Goal: Task Accomplishment & Management: Use online tool/utility

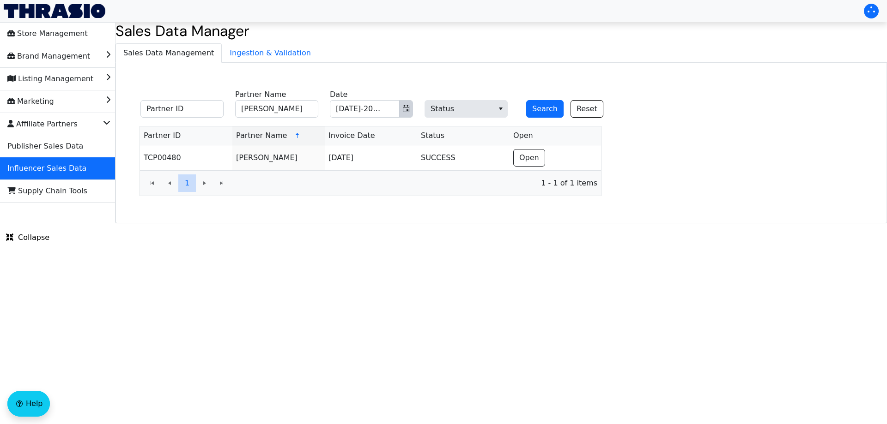
click at [406, 107] on icon "Toggle calendar" at bounding box center [405, 108] width 7 height 7
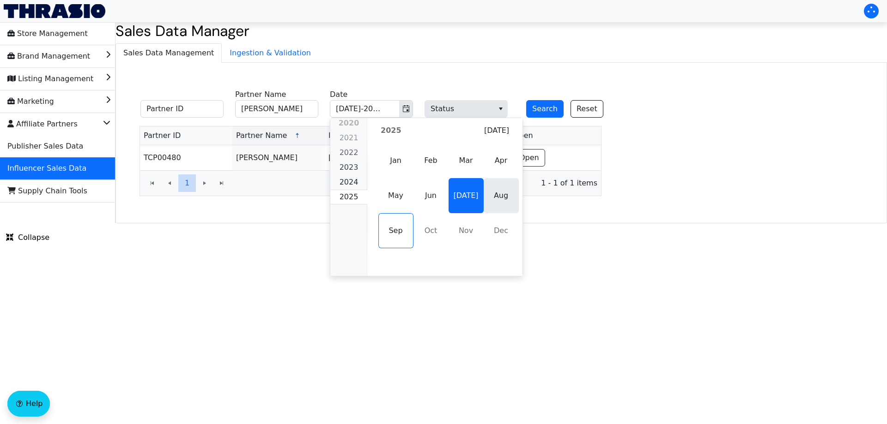
click at [485, 193] on span "Aug" at bounding box center [500, 195] width 35 height 35
type input "[PERSON_NAME]"
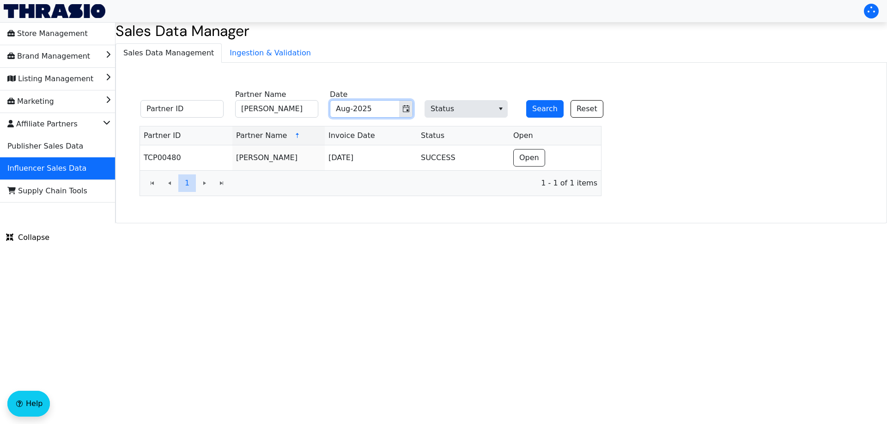
type input "Aug-2025"
click at [542, 114] on button "Search" at bounding box center [544, 109] width 37 height 18
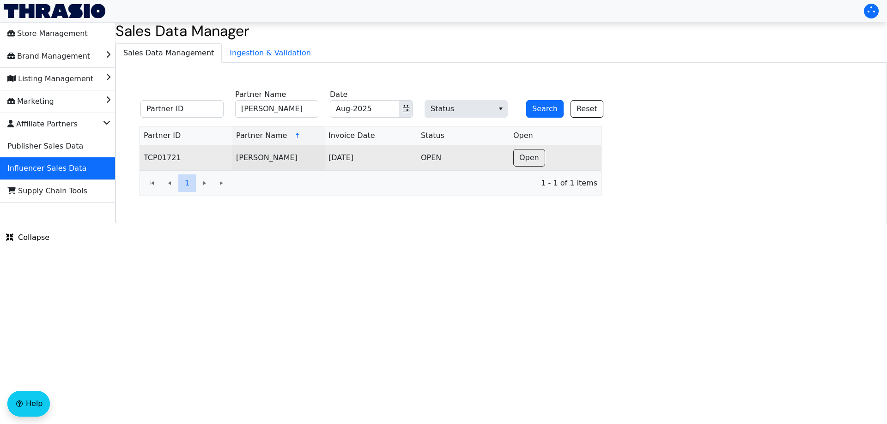
click at [531, 167] on td "Open" at bounding box center [554, 157] width 91 height 25
click at [531, 159] on span "Open" at bounding box center [529, 157] width 20 height 11
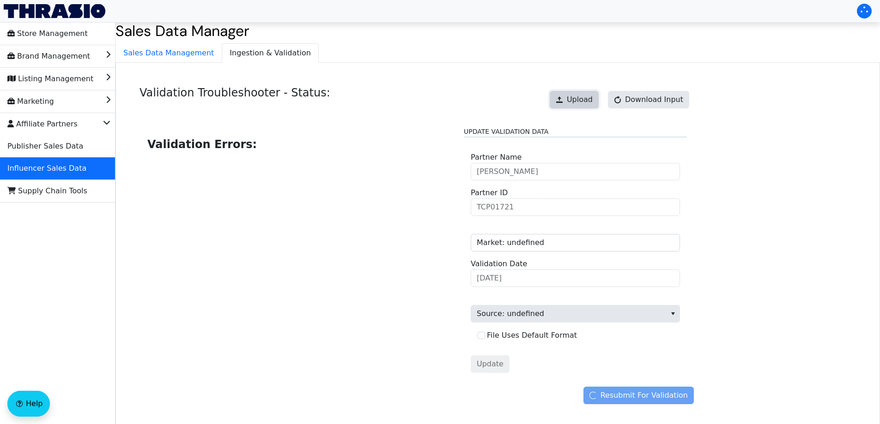
click at [586, 100] on span "Upload" at bounding box center [580, 99] width 26 height 11
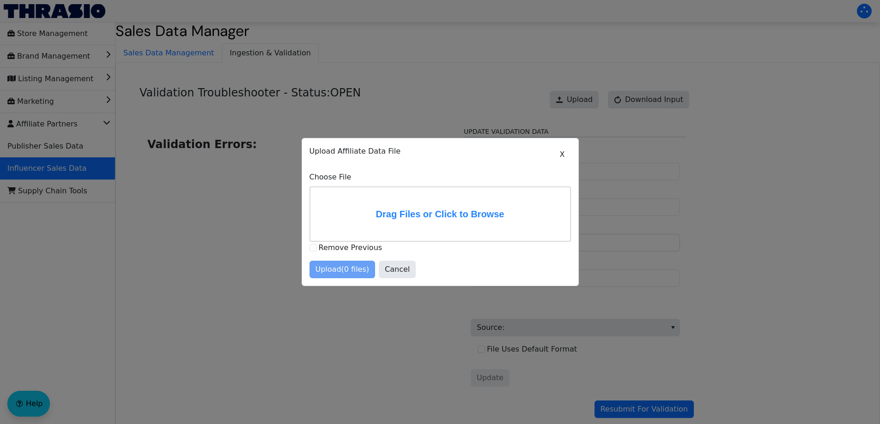
drag, startPoint x: 352, startPoint y: 56, endPoint x: 343, endPoint y: 150, distance: 93.7
click at [352, 56] on div at bounding box center [440, 212] width 880 height 424
click at [403, 273] on button "Cancel" at bounding box center [397, 270] width 37 height 18
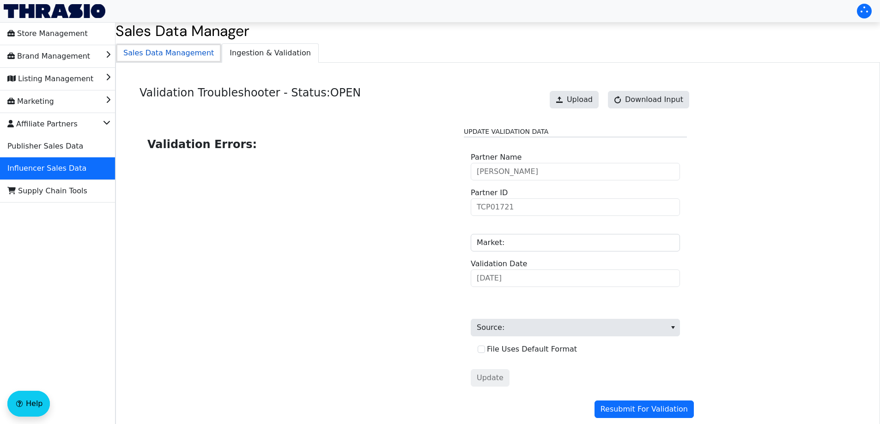
click at [162, 51] on span "Sales Data Management" at bounding box center [168, 53] width 105 height 18
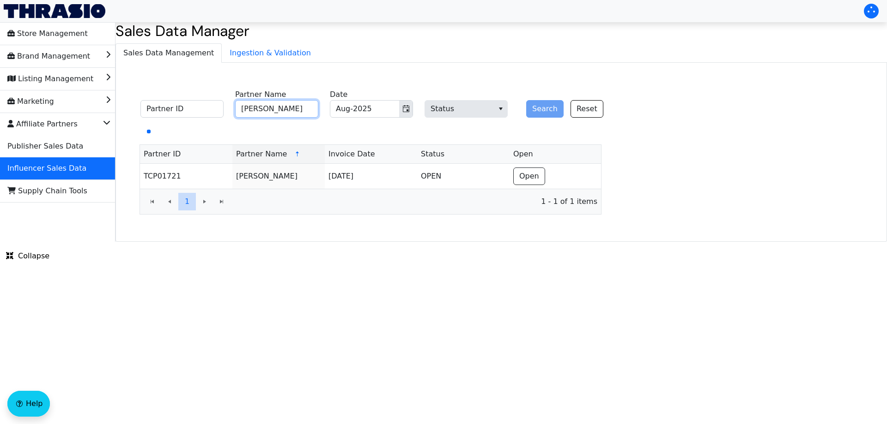
click at [272, 110] on input "[PERSON_NAME]" at bounding box center [276, 109] width 83 height 18
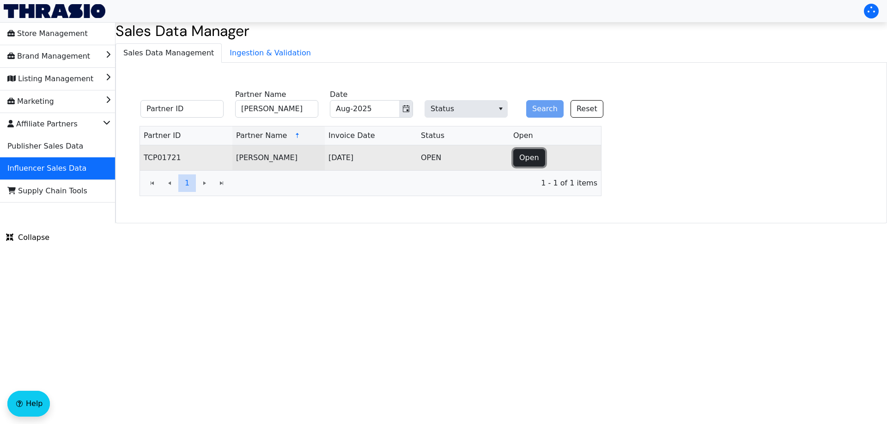
click at [525, 158] on span "Open" at bounding box center [529, 157] width 20 height 11
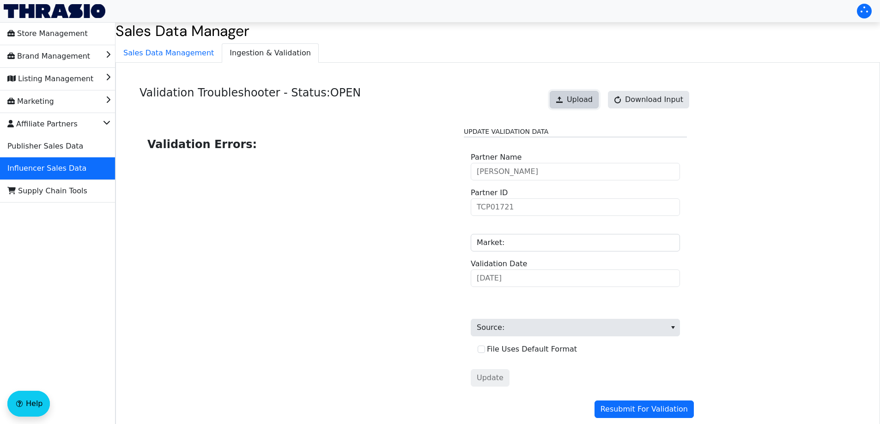
click at [575, 98] on span "Upload" at bounding box center [580, 99] width 26 height 11
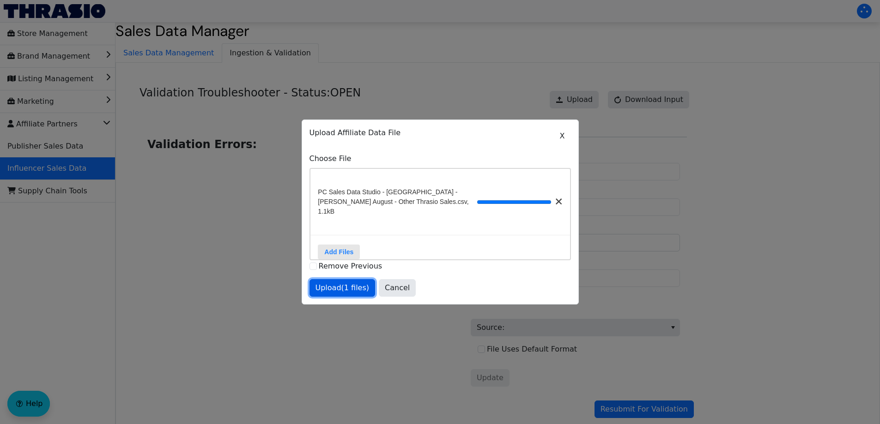
click at [346, 290] on span "Upload (1 files)" at bounding box center [342, 288] width 54 height 11
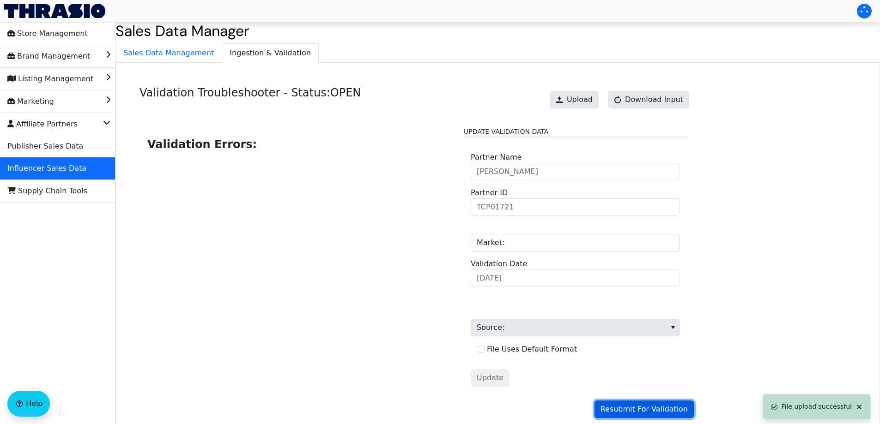
click at [630, 408] on span "Resubmit For Validation" at bounding box center [643, 409] width 87 height 11
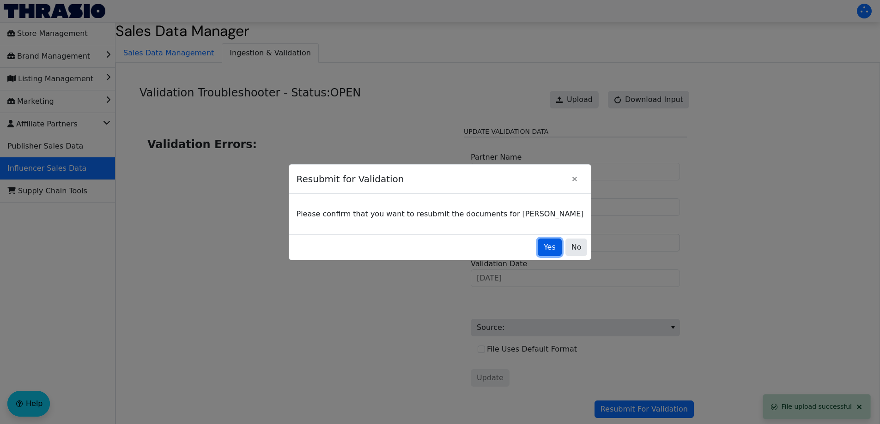
click at [543, 244] on span "Yes" at bounding box center [549, 247] width 12 height 11
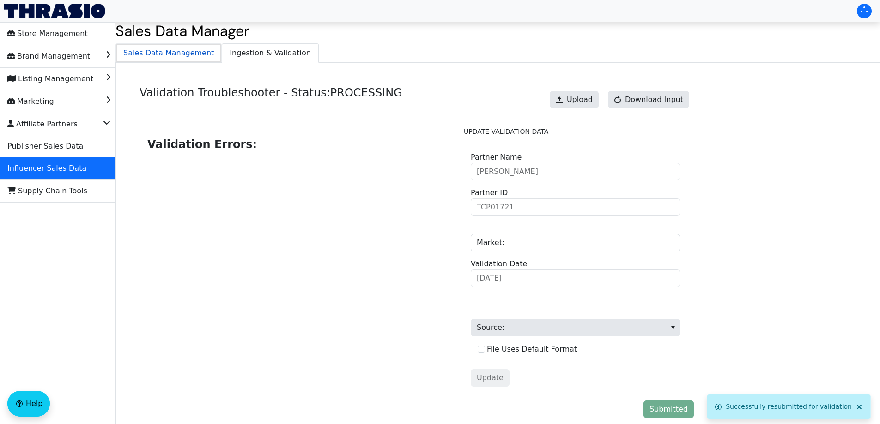
click at [180, 58] on span "Sales Data Management" at bounding box center [168, 53] width 105 height 18
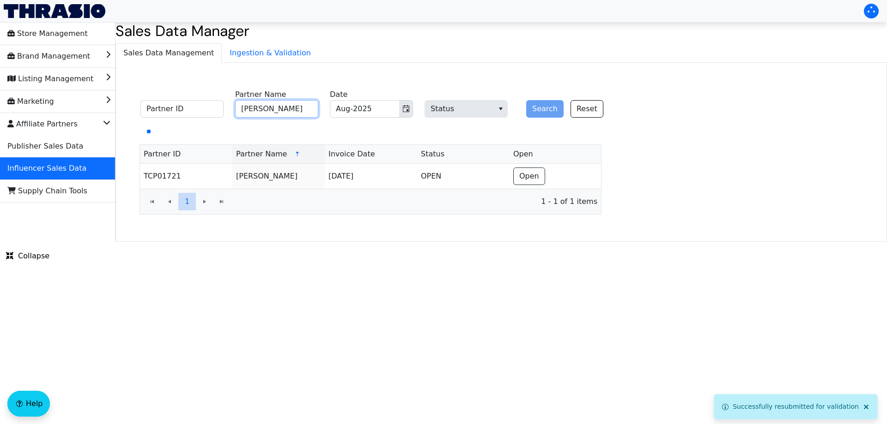
click at [282, 110] on input "[PERSON_NAME]" at bounding box center [276, 109] width 83 height 18
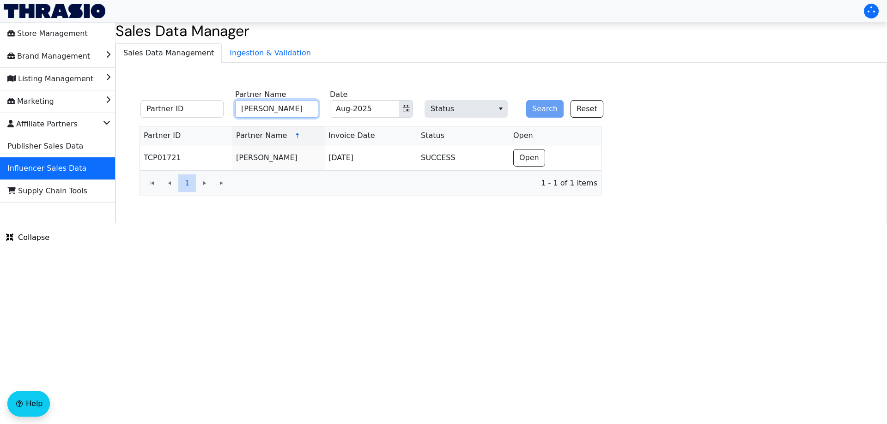
click at [302, 112] on input "[PERSON_NAME]" at bounding box center [276, 109] width 83 height 18
type input "[PERSON_NAME]"
click at [546, 107] on button "Search" at bounding box center [544, 109] width 37 height 18
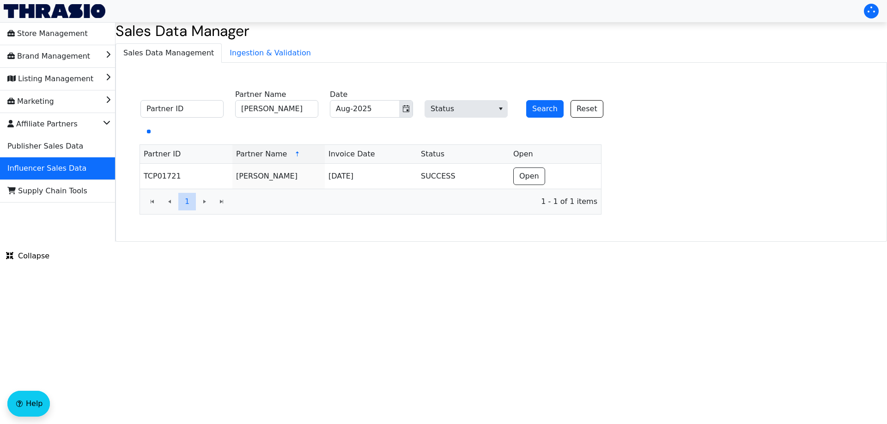
click at [259, 242] on html "Store Management Brand Management Listing Management Marketing Affiliate Partne…" at bounding box center [443, 121] width 887 height 242
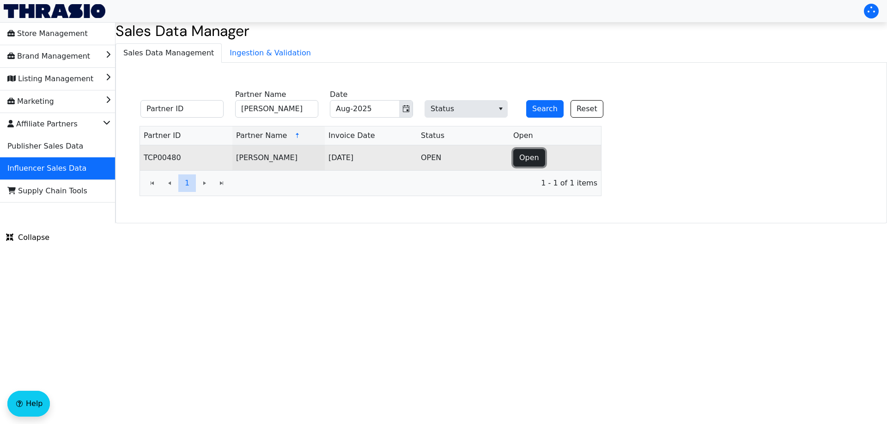
click at [536, 159] on span "Open" at bounding box center [529, 157] width 20 height 11
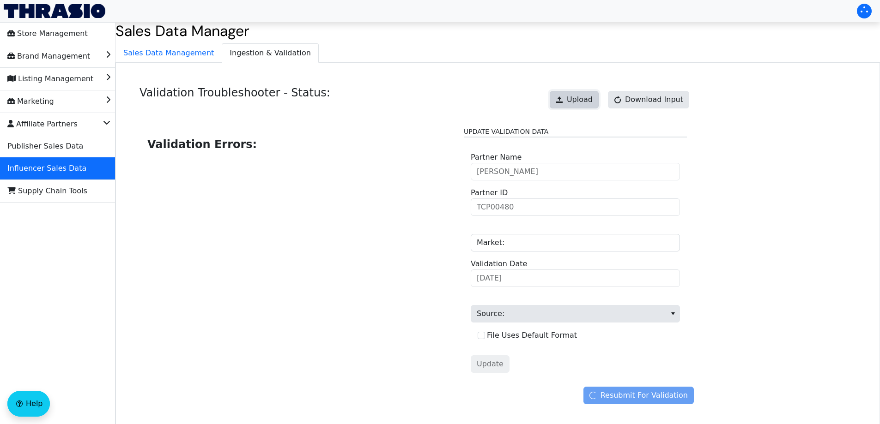
click at [579, 102] on span "Upload" at bounding box center [580, 99] width 26 height 11
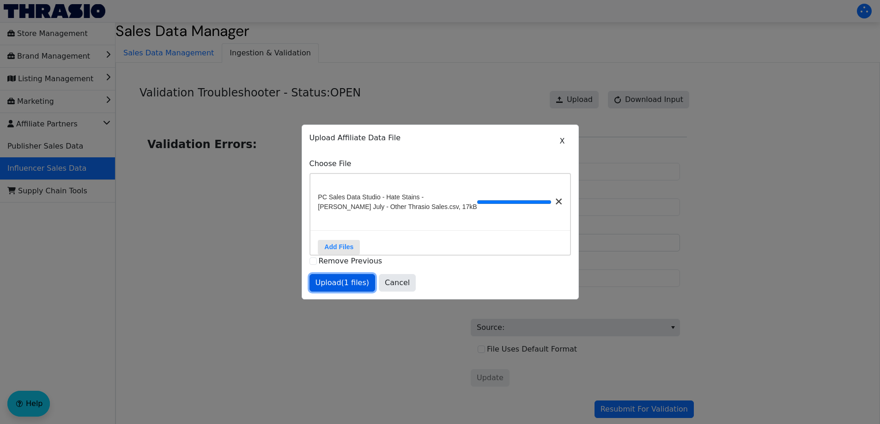
click at [339, 286] on span "Upload (1 files)" at bounding box center [342, 283] width 54 height 11
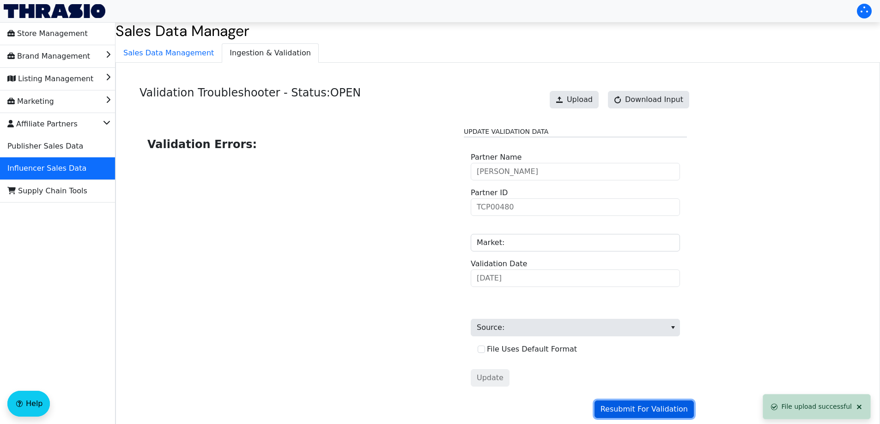
click at [668, 408] on span "Resubmit For Validation" at bounding box center [643, 409] width 87 height 11
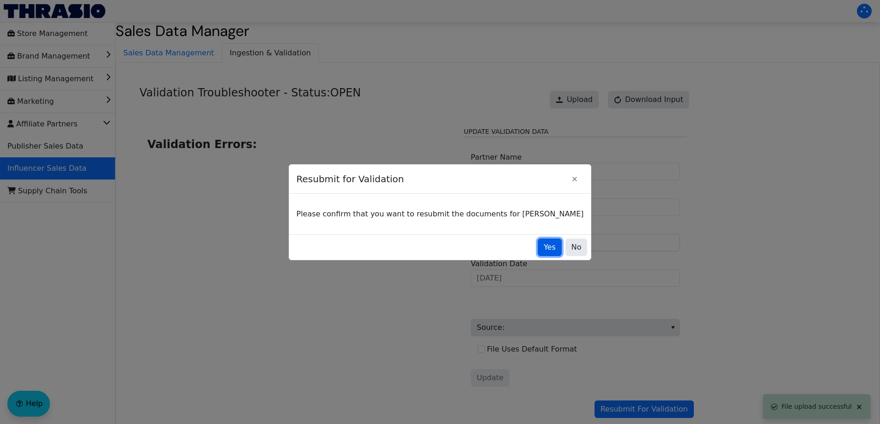
click at [537, 239] on button "Yes" at bounding box center [549, 248] width 24 height 18
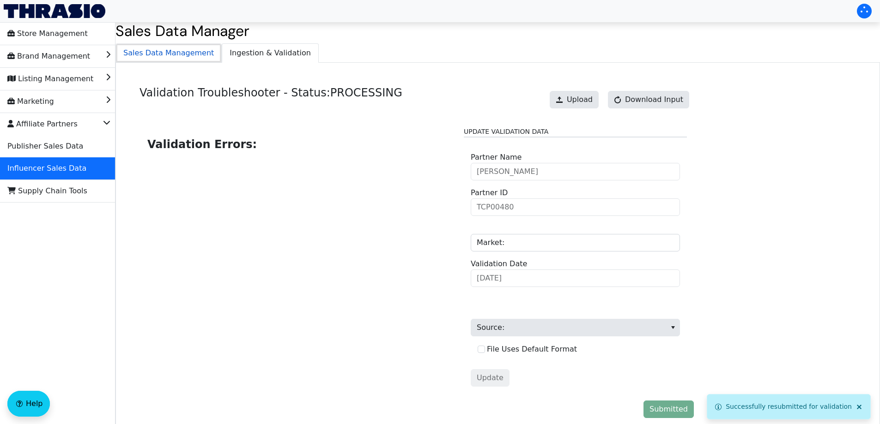
click at [192, 55] on span "Sales Data Management" at bounding box center [168, 53] width 105 height 18
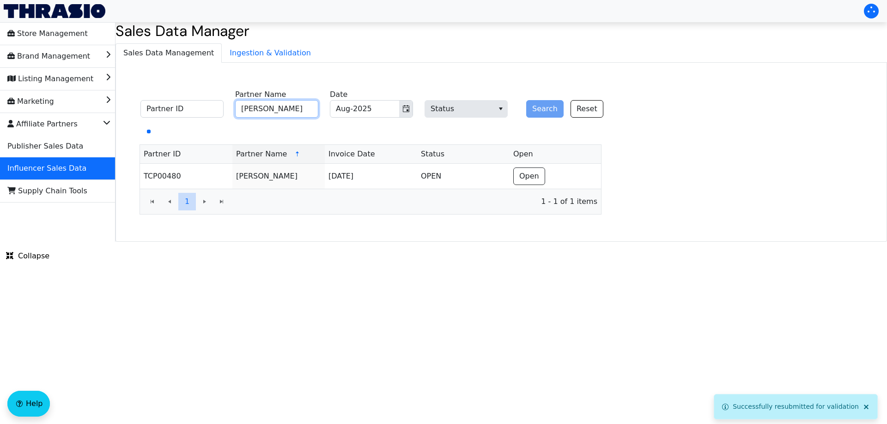
click at [278, 109] on input "[PERSON_NAME]" at bounding box center [276, 109] width 83 height 18
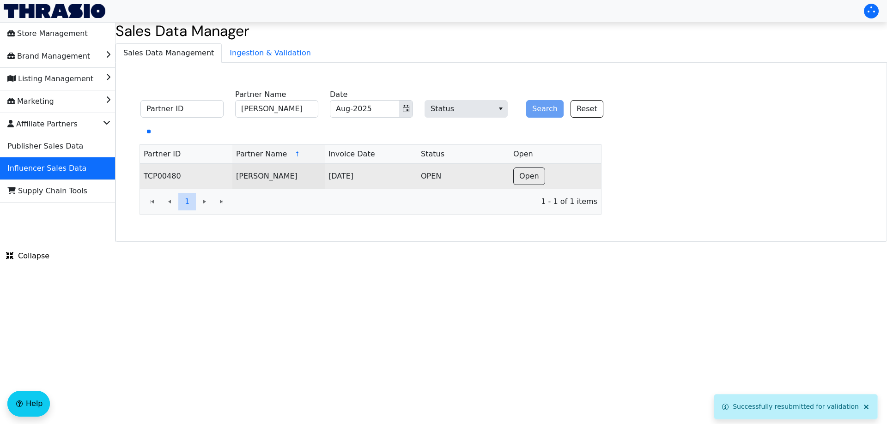
drag, startPoint x: 297, startPoint y: 176, endPoint x: 235, endPoint y: 177, distance: 62.3
click at [235, 177] on td "[PERSON_NAME]" at bounding box center [278, 176] width 92 height 25
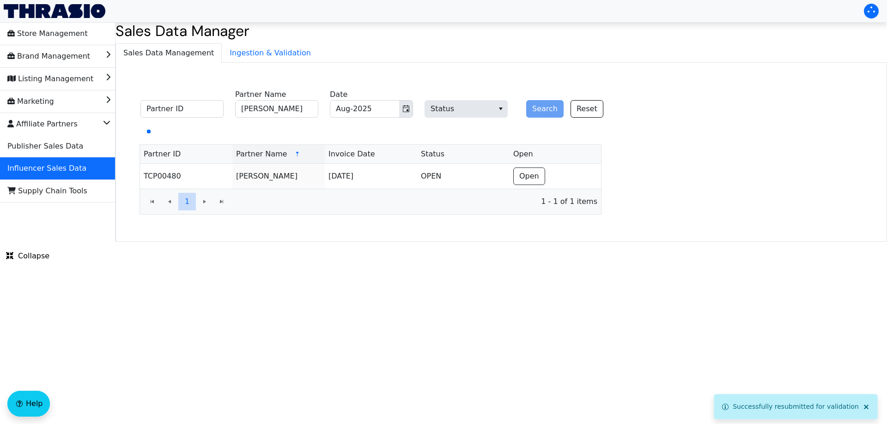
copy td "[PERSON_NAME]"
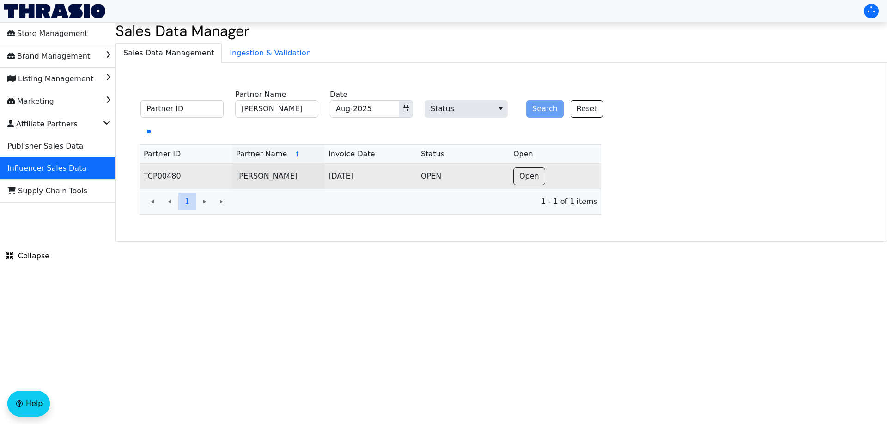
copy td "[PERSON_NAME]"
drag, startPoint x: 282, startPoint y: 177, endPoint x: 234, endPoint y: 177, distance: 48.5
click at [234, 177] on td "[PERSON_NAME]" at bounding box center [278, 176] width 92 height 25
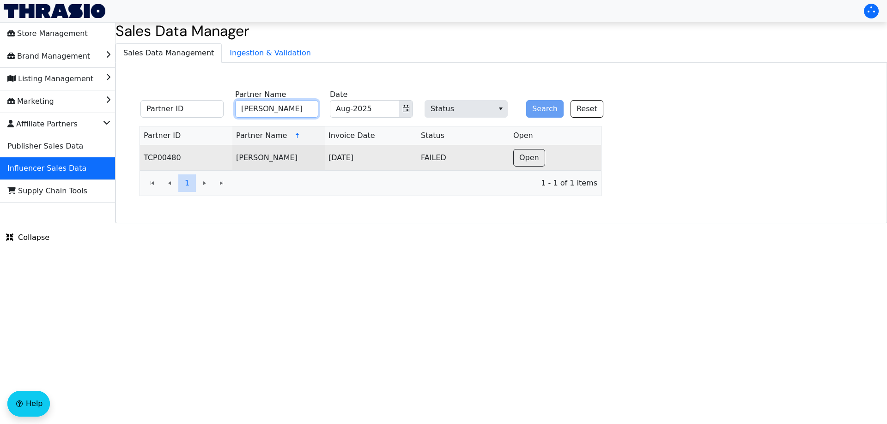
click at [278, 111] on input "[PERSON_NAME]" at bounding box center [276, 109] width 83 height 18
type input "[PERSON_NAME]"
click at [540, 109] on button "Search" at bounding box center [544, 109] width 37 height 18
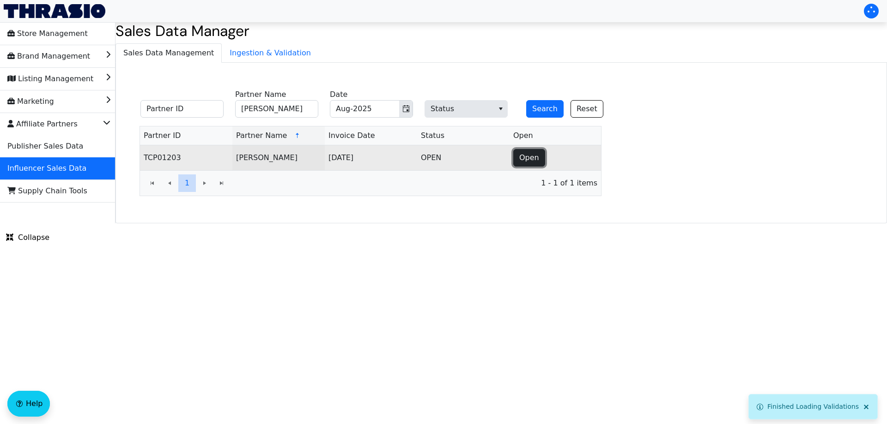
click at [533, 152] on span "Open" at bounding box center [529, 157] width 20 height 11
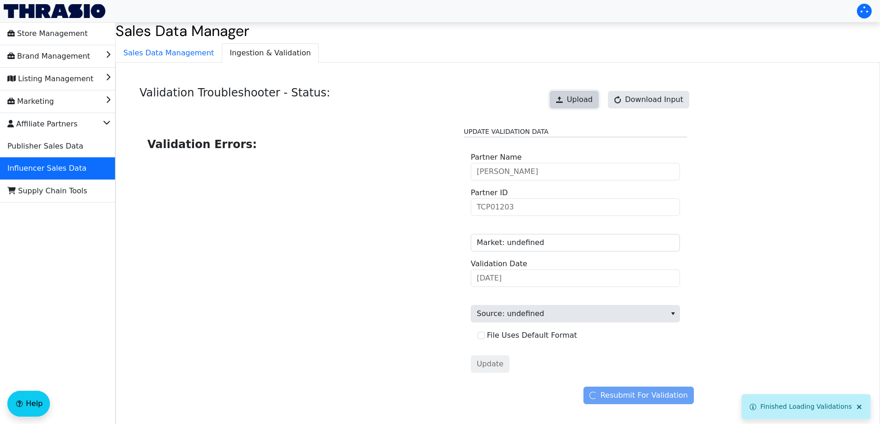
click at [563, 99] on span at bounding box center [559, 99] width 7 height 7
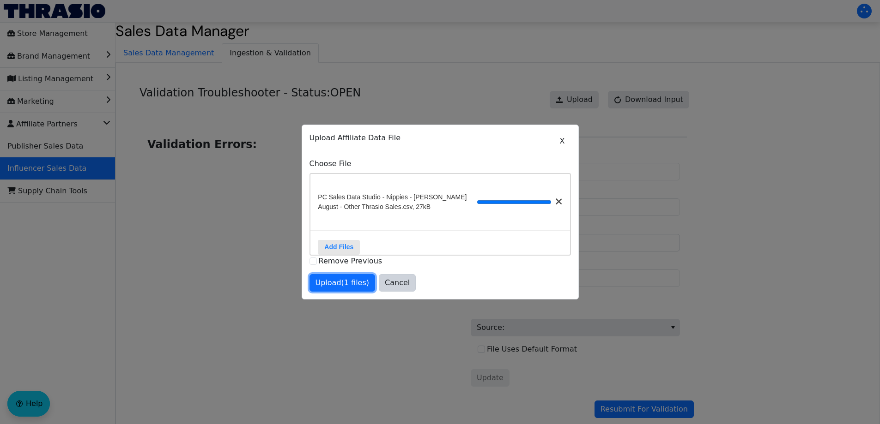
click at [343, 289] on span "Upload (1 files)" at bounding box center [342, 283] width 54 height 11
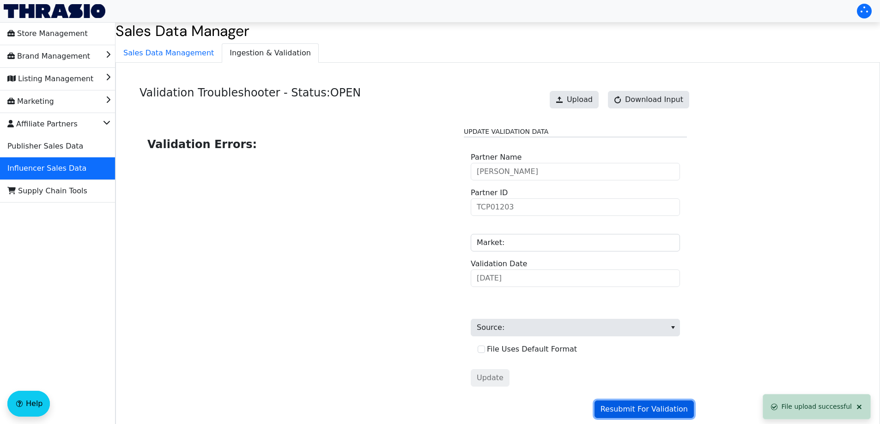
click at [629, 410] on span "Resubmit For Validation" at bounding box center [643, 409] width 87 height 11
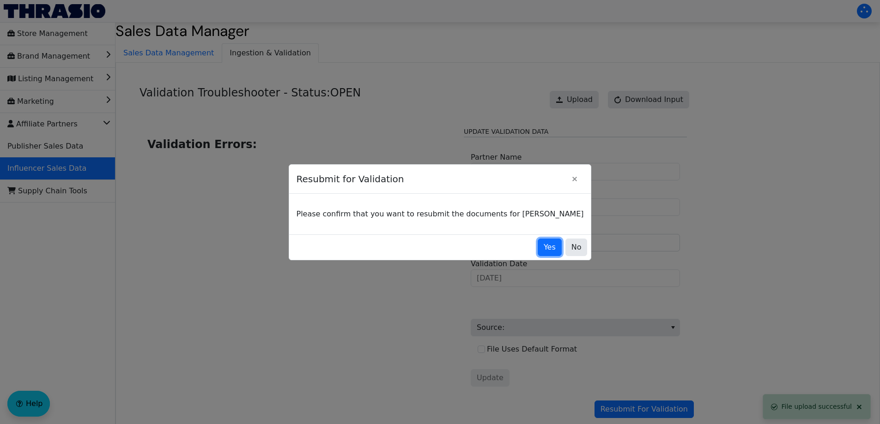
click at [537, 254] on button "Yes" at bounding box center [549, 248] width 24 height 18
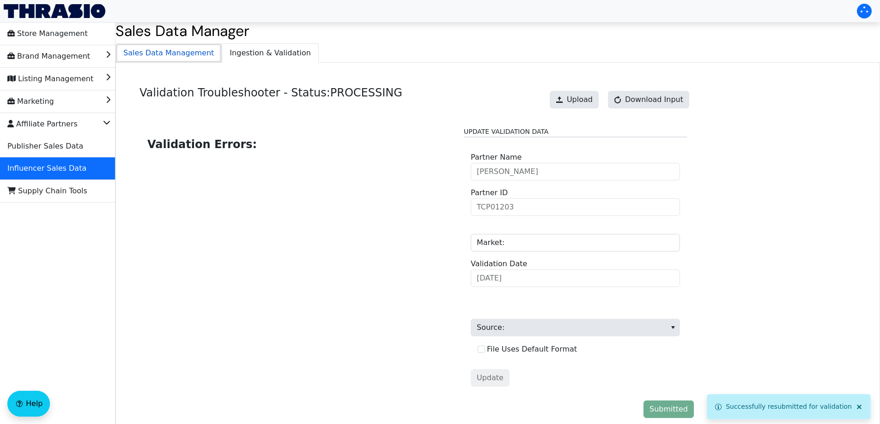
click at [164, 56] on span "Sales Data Management" at bounding box center [168, 53] width 105 height 18
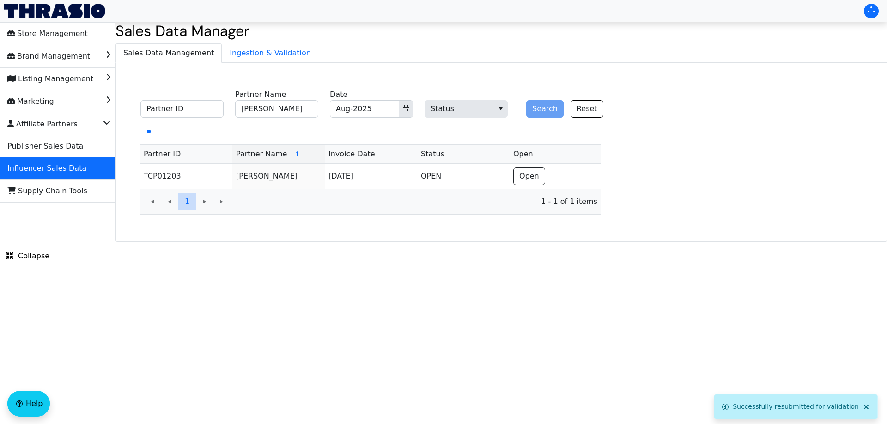
click at [304, 118] on fieldset "Partner ID [PERSON_NAME] Partner Name Aug-2025 Date Status Search Reset" at bounding box center [377, 104] width 484 height 36
click at [303, 109] on input "[PERSON_NAME]" at bounding box center [276, 109] width 83 height 18
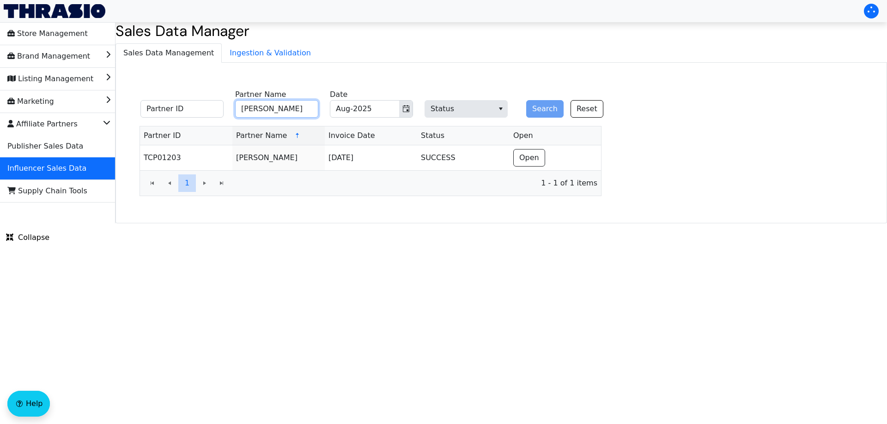
paste input "[PERSON_NAME] Man"
type input "[PERSON_NAME]"
click at [540, 113] on button "Search" at bounding box center [544, 109] width 37 height 18
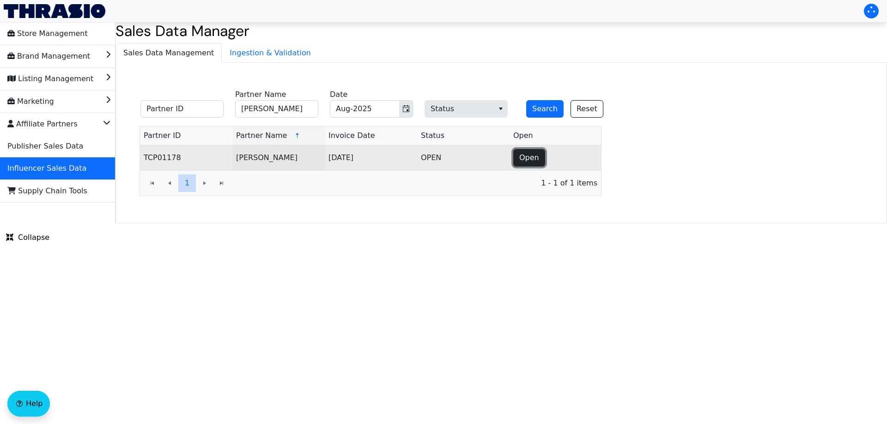
click at [524, 159] on span "Open" at bounding box center [529, 157] width 20 height 11
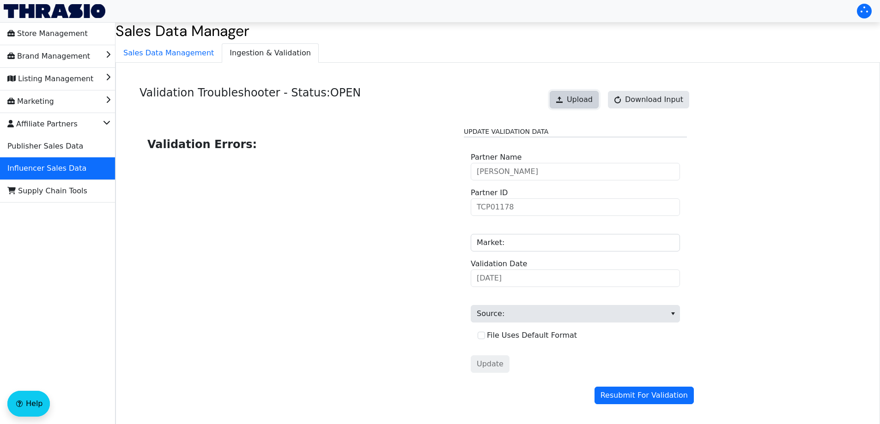
click at [582, 98] on span "Upload" at bounding box center [580, 99] width 26 height 11
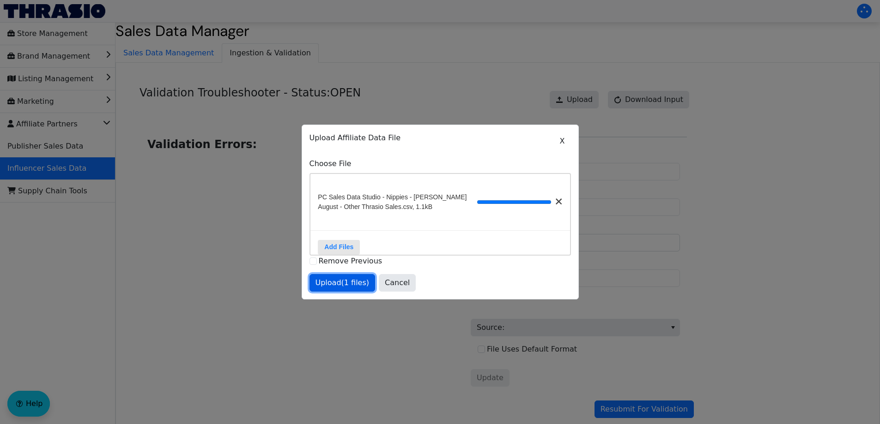
click at [349, 284] on span "Upload (1 files)" at bounding box center [342, 283] width 54 height 11
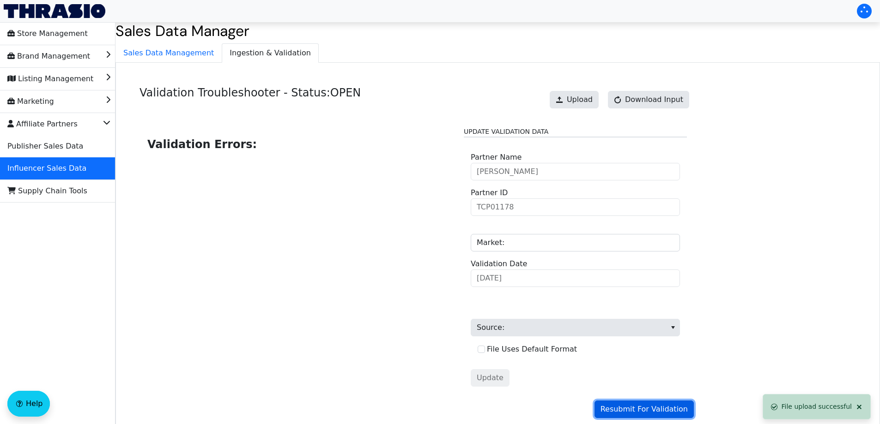
click at [658, 414] on span "Resubmit For Validation" at bounding box center [643, 409] width 87 height 11
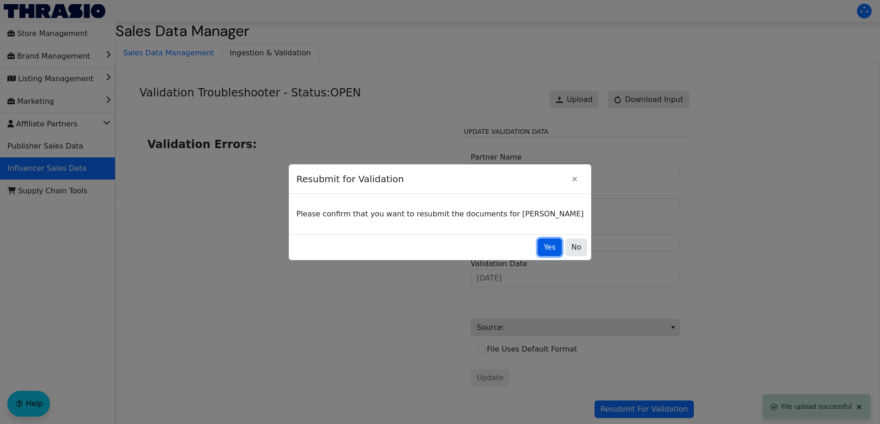
click at [537, 241] on button "Yes" at bounding box center [549, 248] width 24 height 18
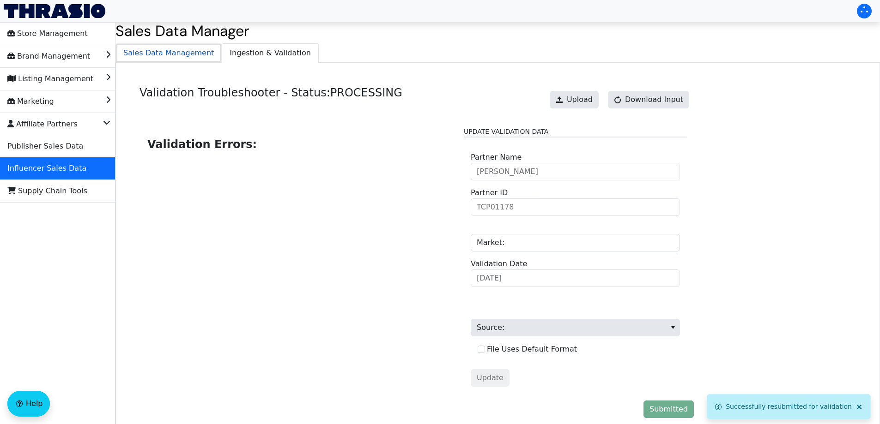
click at [184, 51] on span "Sales Data Management" at bounding box center [168, 53] width 105 height 18
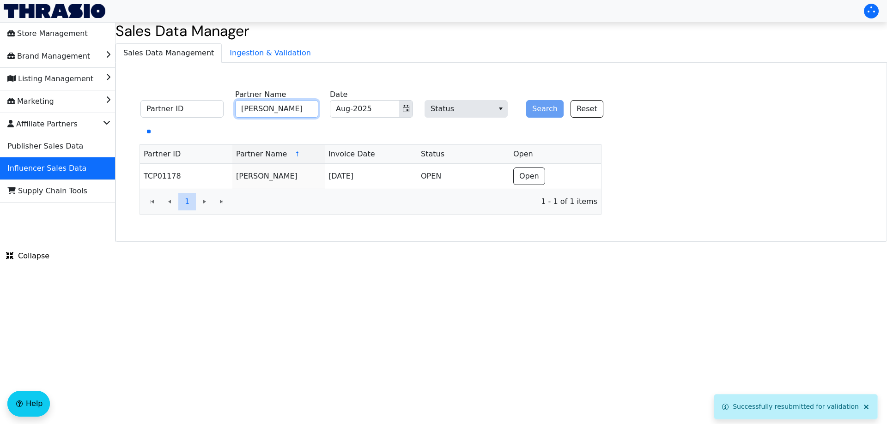
click at [295, 113] on input "[PERSON_NAME]" at bounding box center [276, 109] width 83 height 18
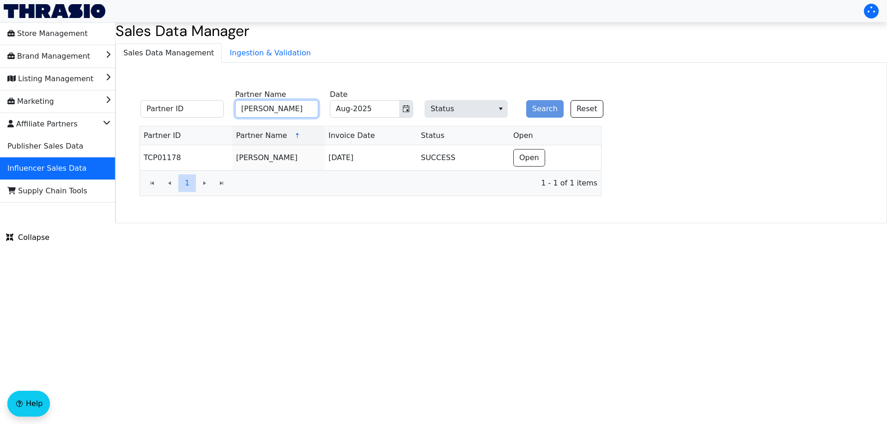
paste input "[PERSON_NAME]"
click at [546, 112] on button "Search" at bounding box center [544, 109] width 37 height 18
click at [297, 111] on input "[PERSON_NAME]" at bounding box center [276, 109] width 83 height 18
paste input "[PERSON_NAME]"
type input "[PERSON_NAME]"
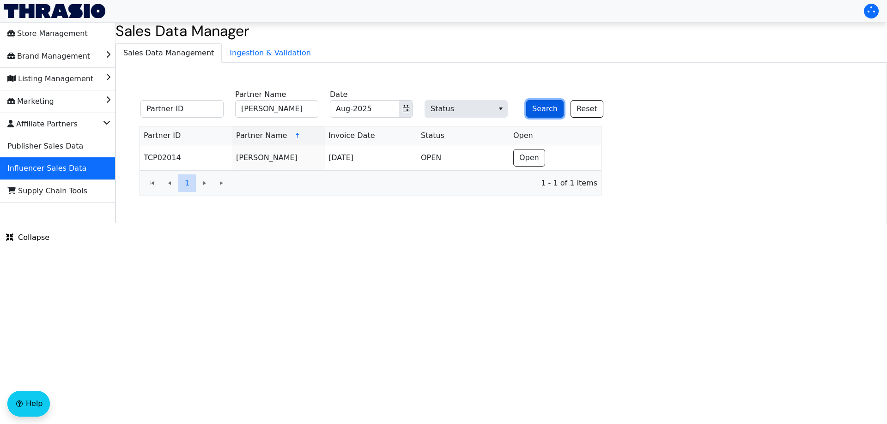
click at [543, 108] on button "Search" at bounding box center [544, 109] width 37 height 18
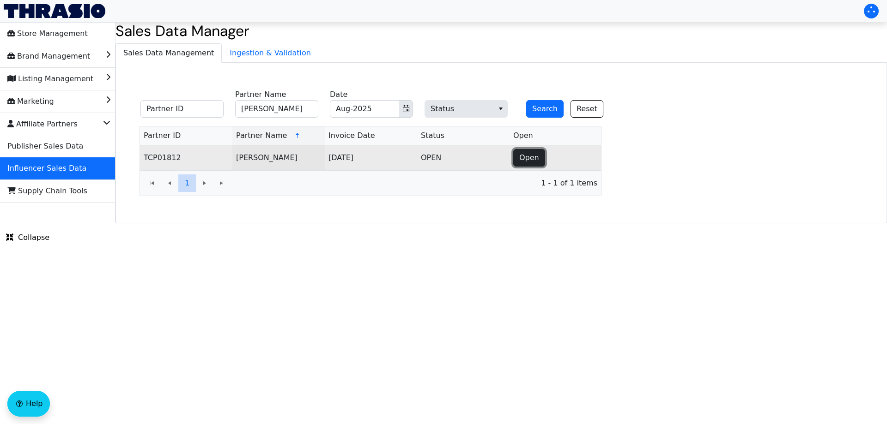
click at [529, 152] on span "Open" at bounding box center [529, 157] width 20 height 11
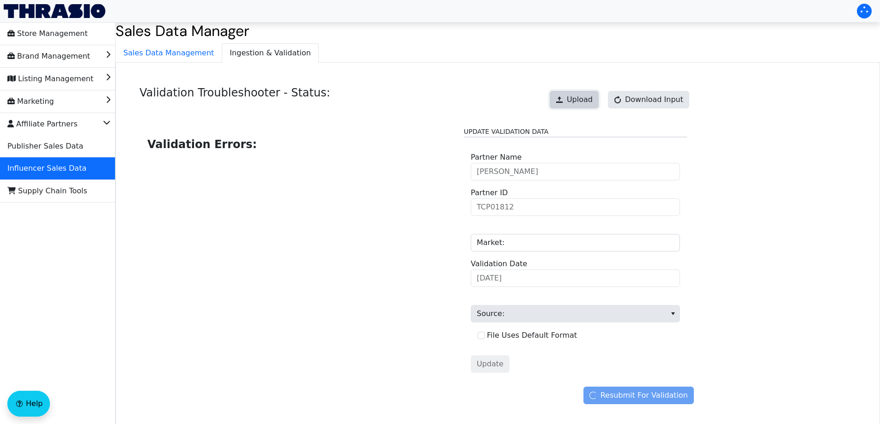
click at [582, 95] on span "Upload" at bounding box center [580, 99] width 26 height 11
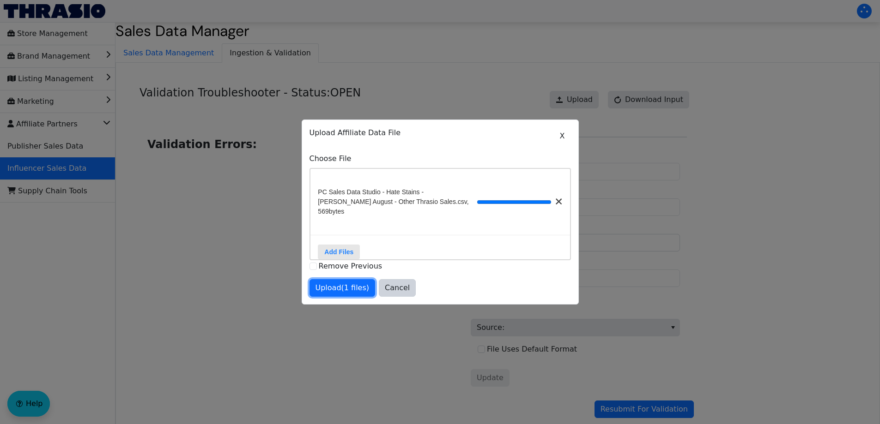
drag, startPoint x: 337, startPoint y: 291, endPoint x: 346, endPoint y: 290, distance: 9.3
click at [337, 291] on span "Upload (1 files)" at bounding box center [342, 288] width 54 height 11
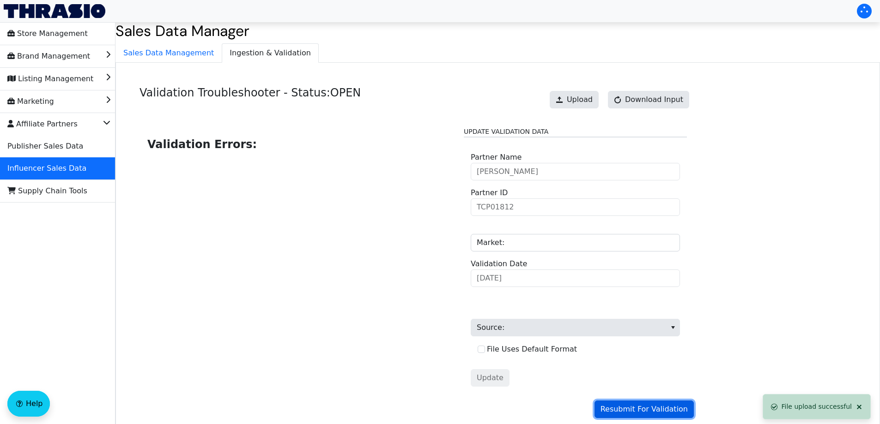
click at [673, 406] on span "Resubmit For Validation" at bounding box center [643, 409] width 87 height 11
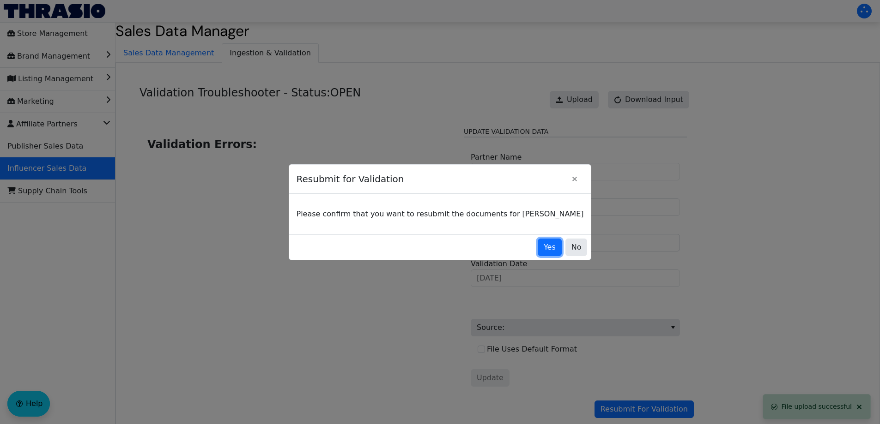
click at [543, 249] on span "Yes" at bounding box center [549, 247] width 12 height 11
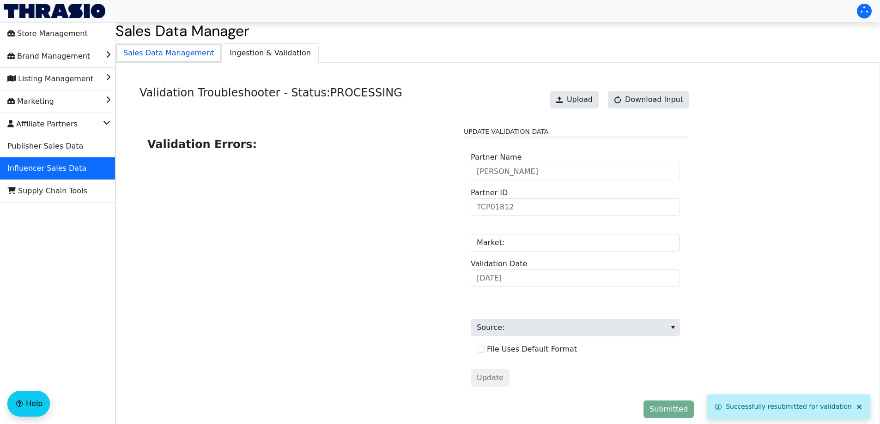
click at [171, 61] on span "Sales Data Management" at bounding box center [168, 53] width 105 height 18
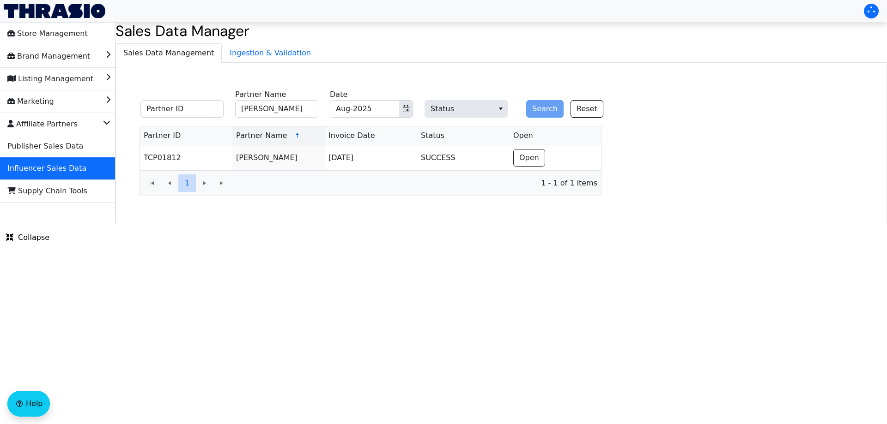
click at [292, 119] on fieldset "Partner ID [PERSON_NAME] Partner Name Aug-2025 Date Status Search Reset" at bounding box center [377, 104] width 484 height 36
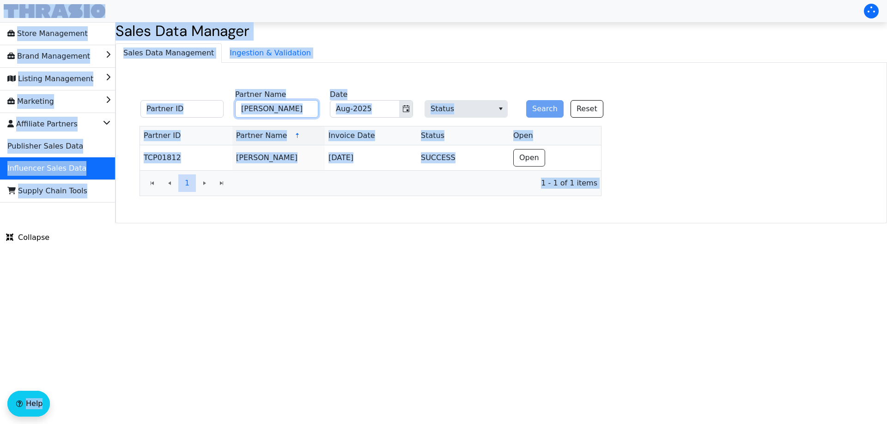
click at [294, 107] on input "[PERSON_NAME]" at bounding box center [276, 109] width 83 height 18
click at [356, 43] on div "Sales Data Manager Sales Data Management Ingestion & Validation Partner ID [PER…" at bounding box center [500, 122] width 771 height 201
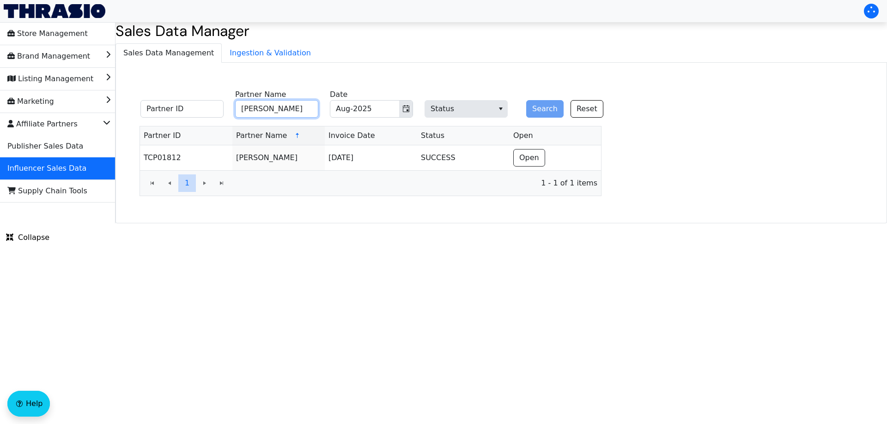
click at [286, 103] on input "[PERSON_NAME]" at bounding box center [276, 109] width 83 height 18
paste input "[PERSON_NAME]"
click at [541, 108] on button "Search" at bounding box center [544, 109] width 37 height 18
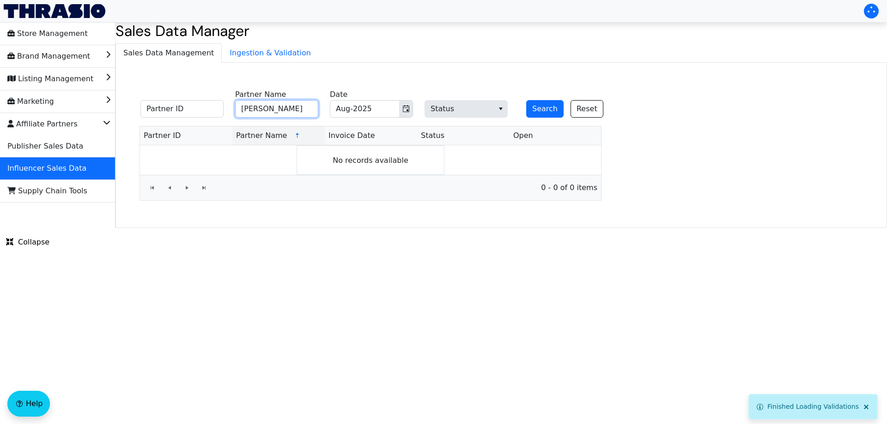
click at [303, 108] on input "[PERSON_NAME]" at bounding box center [276, 109] width 83 height 18
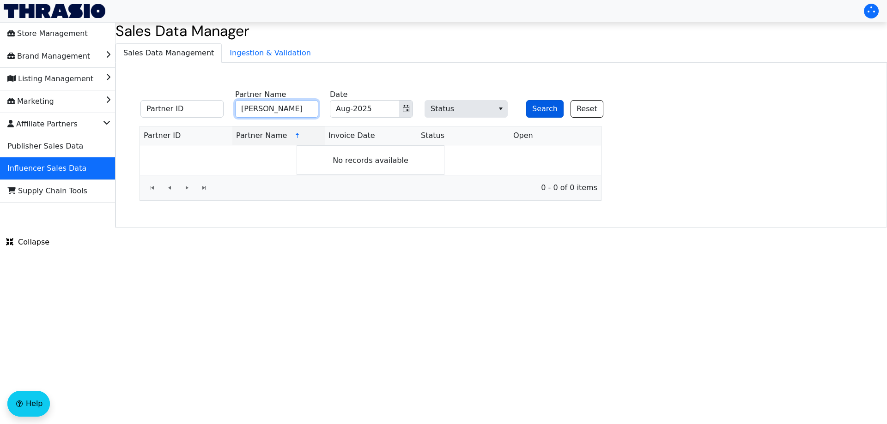
type input "[PERSON_NAME]"
click at [537, 108] on button "Search" at bounding box center [544, 109] width 37 height 18
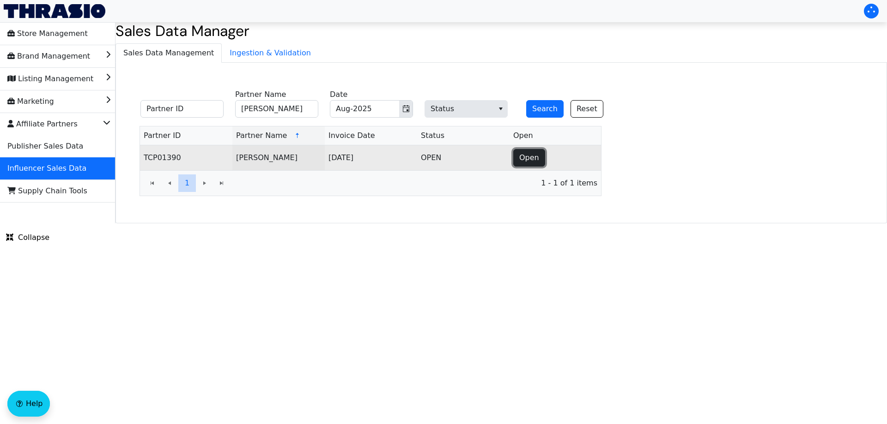
click at [521, 161] on span "Open" at bounding box center [529, 157] width 20 height 11
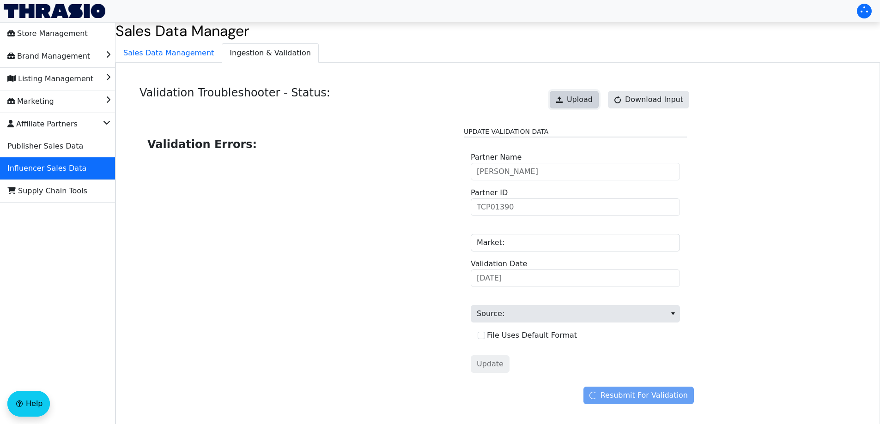
click at [589, 95] on span "Upload" at bounding box center [580, 99] width 26 height 11
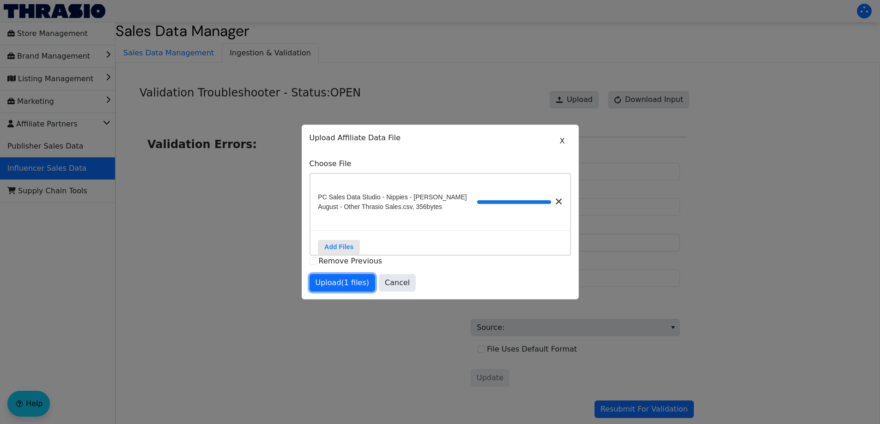
click at [357, 286] on span "Upload (1 files)" at bounding box center [342, 283] width 54 height 11
click at [670, 411] on div at bounding box center [440, 212] width 880 height 424
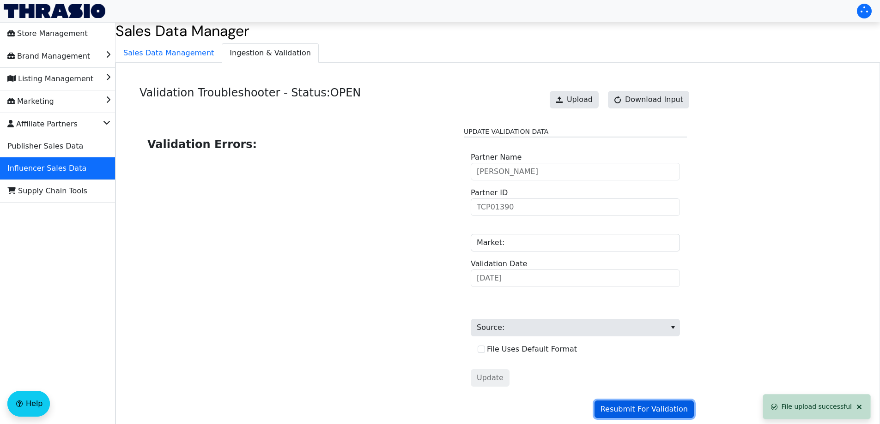
click at [670, 409] on span "Resubmit For Validation" at bounding box center [643, 409] width 87 height 11
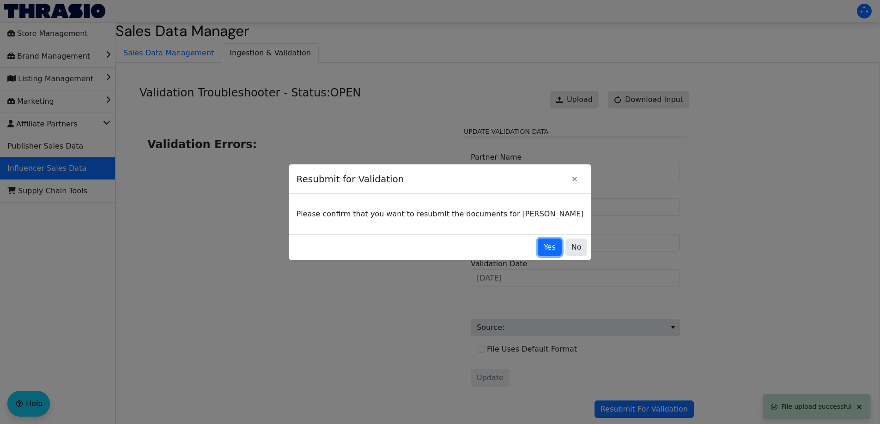
click at [543, 249] on span "Yes" at bounding box center [549, 247] width 12 height 11
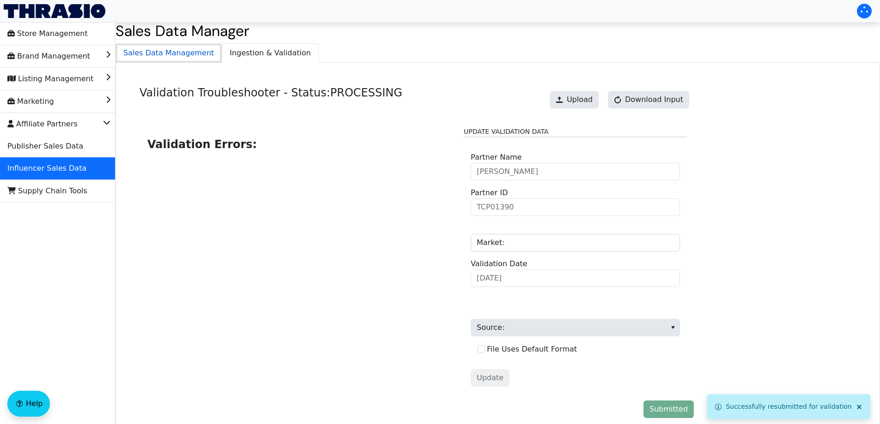
click at [187, 57] on span "Sales Data Management" at bounding box center [168, 53] width 105 height 18
